Goal: Task Accomplishment & Management: Use online tool/utility

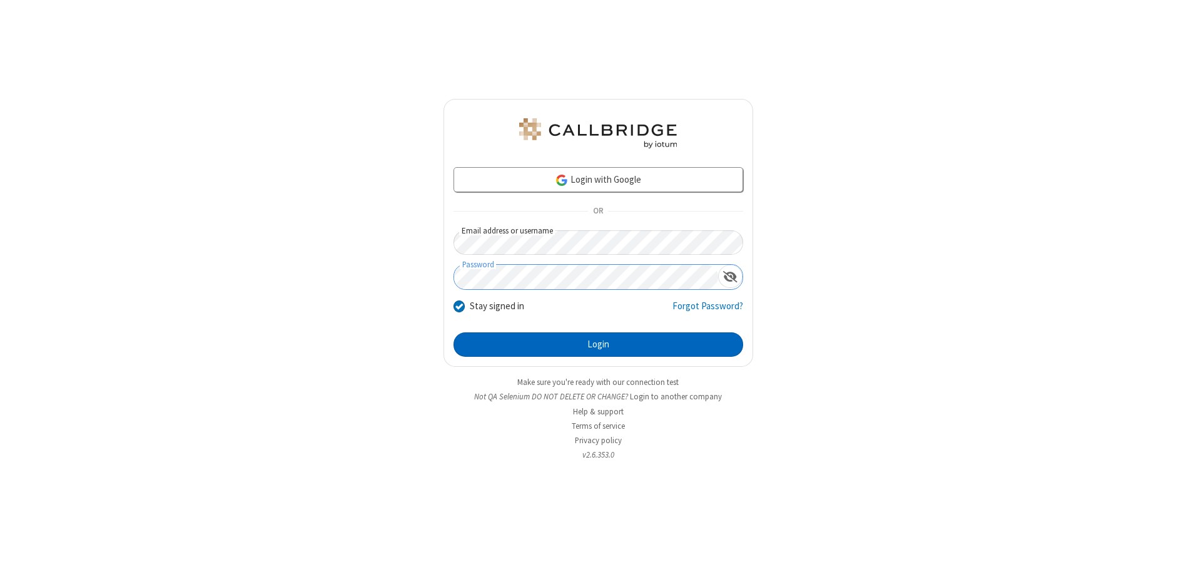
click at [598, 344] on button "Login" at bounding box center [599, 344] width 290 height 25
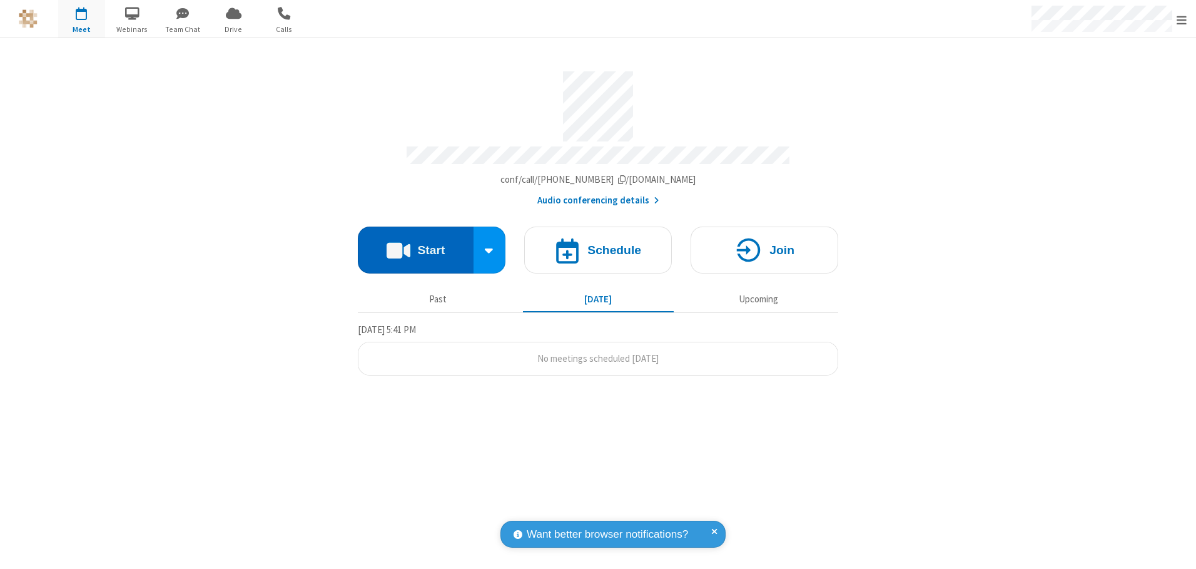
click at [415, 245] on button "Start" at bounding box center [416, 250] width 116 height 47
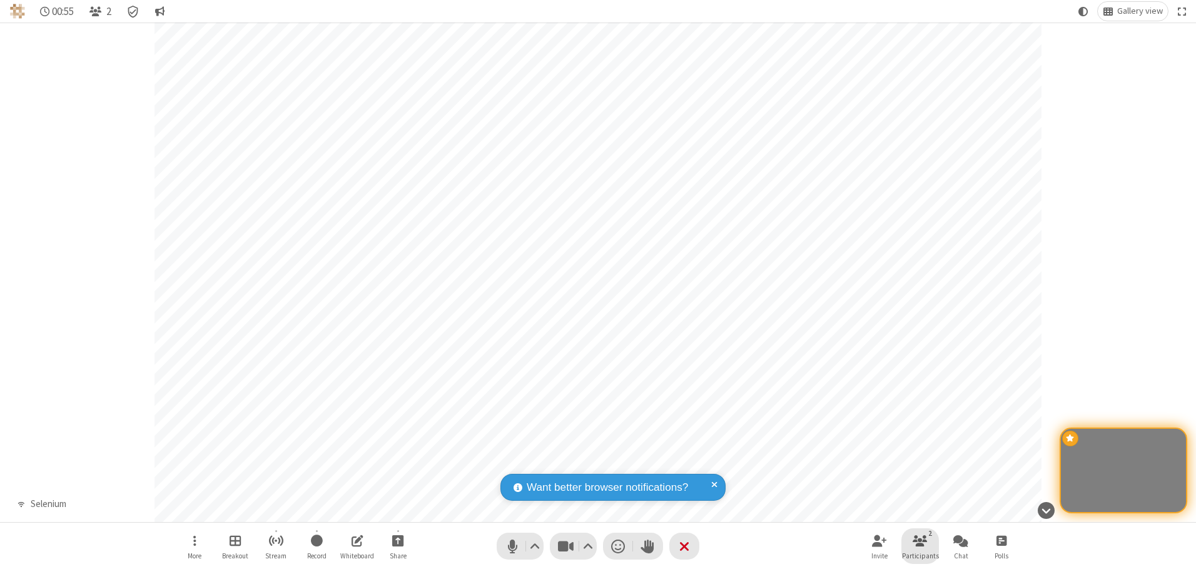
click at [920, 555] on span "Participants" at bounding box center [920, 556] width 37 height 8
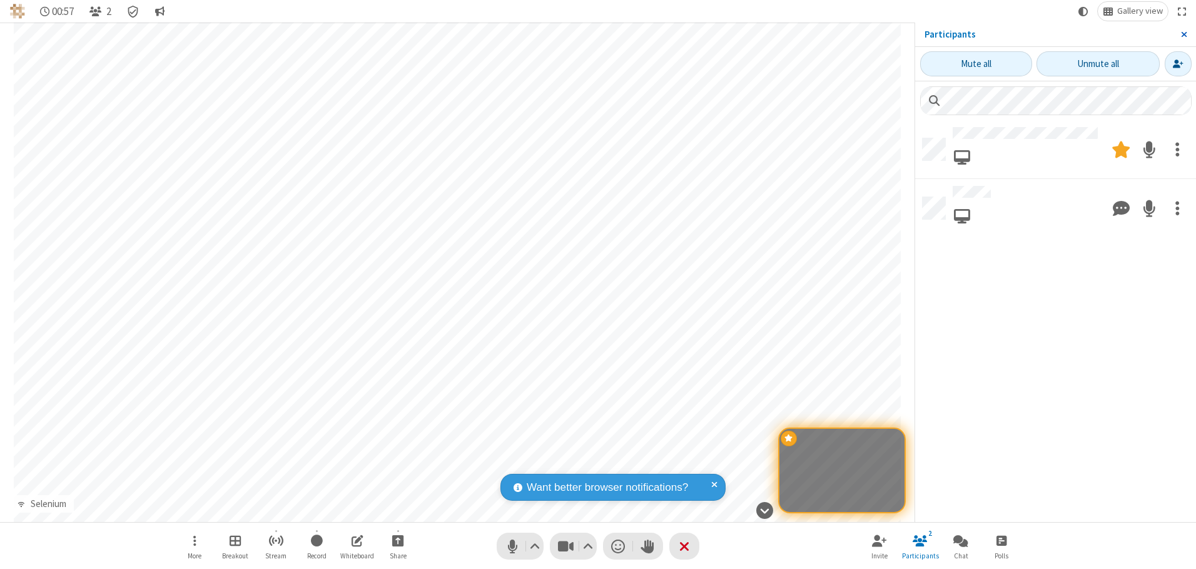
click at [1184, 34] on span "Close sidebar" at bounding box center [1184, 34] width 6 height 10
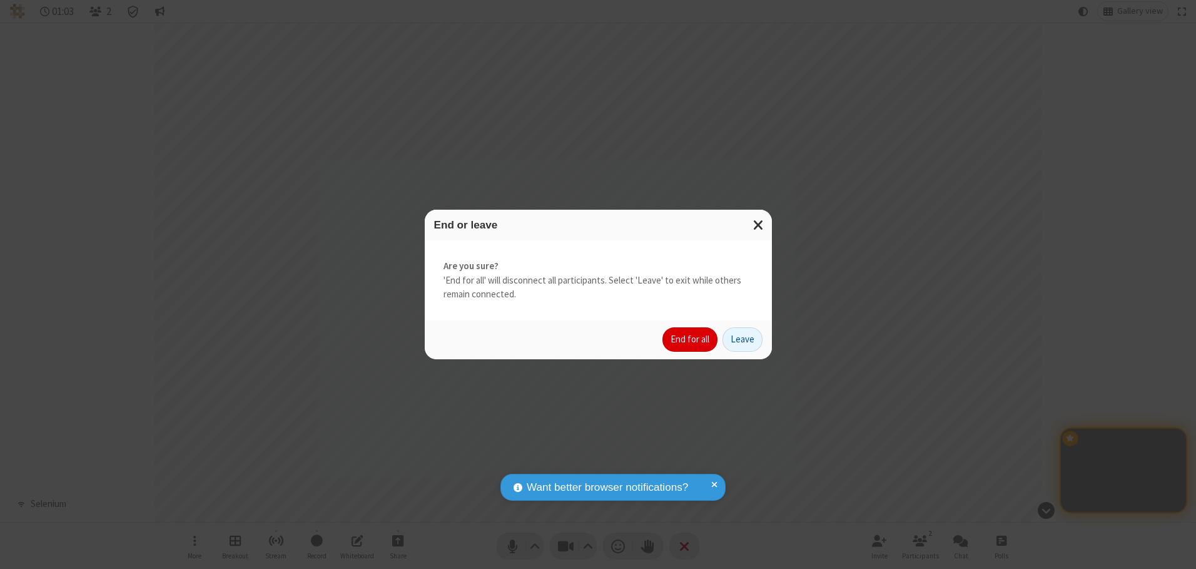
click at [691, 339] on button "End for all" at bounding box center [690, 339] width 55 height 25
